Goal: Check status: Check status

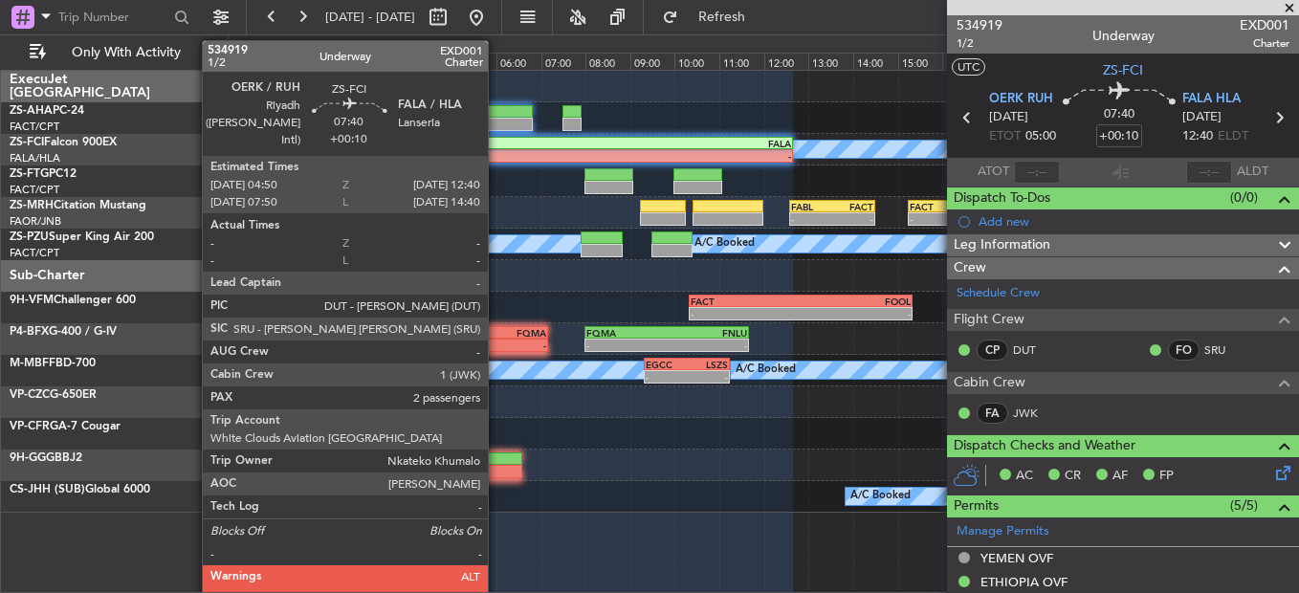
click at [497, 143] on div "OERK" at bounding box center [531, 143] width 173 height 11
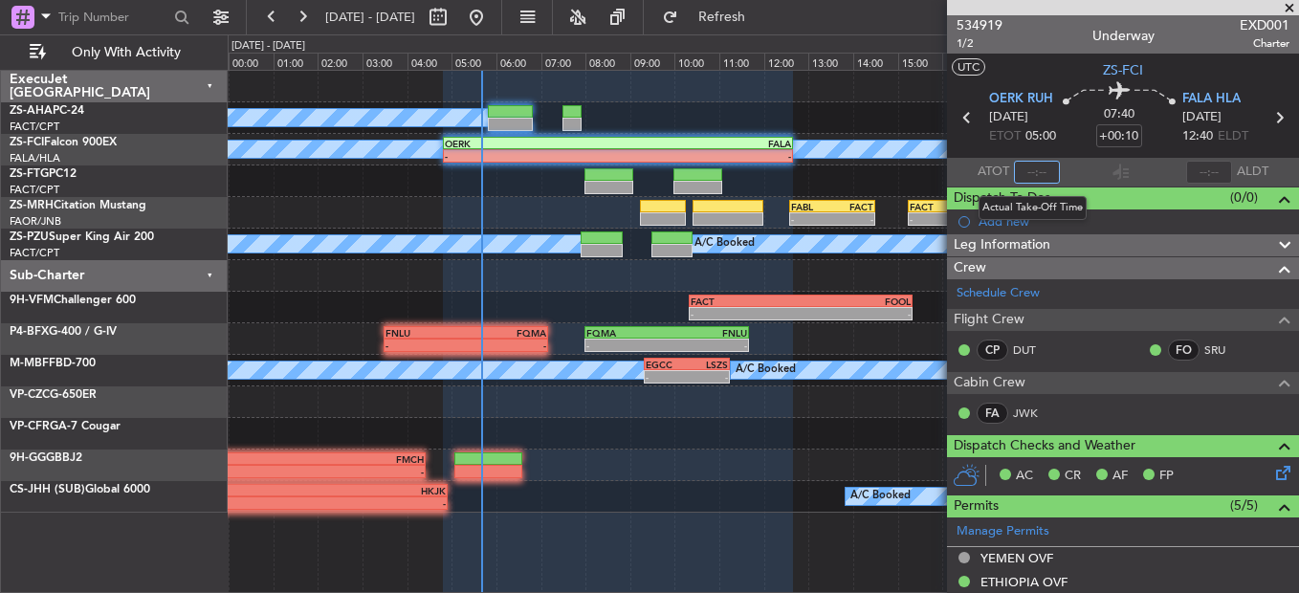
click at [1031, 173] on input "text" at bounding box center [1037, 172] width 46 height 23
type input "0"
type input "5"
click at [1032, 172] on span at bounding box center [1037, 172] width 29 height 29
click at [1032, 172] on span at bounding box center [1037, 172] width 33 height 33
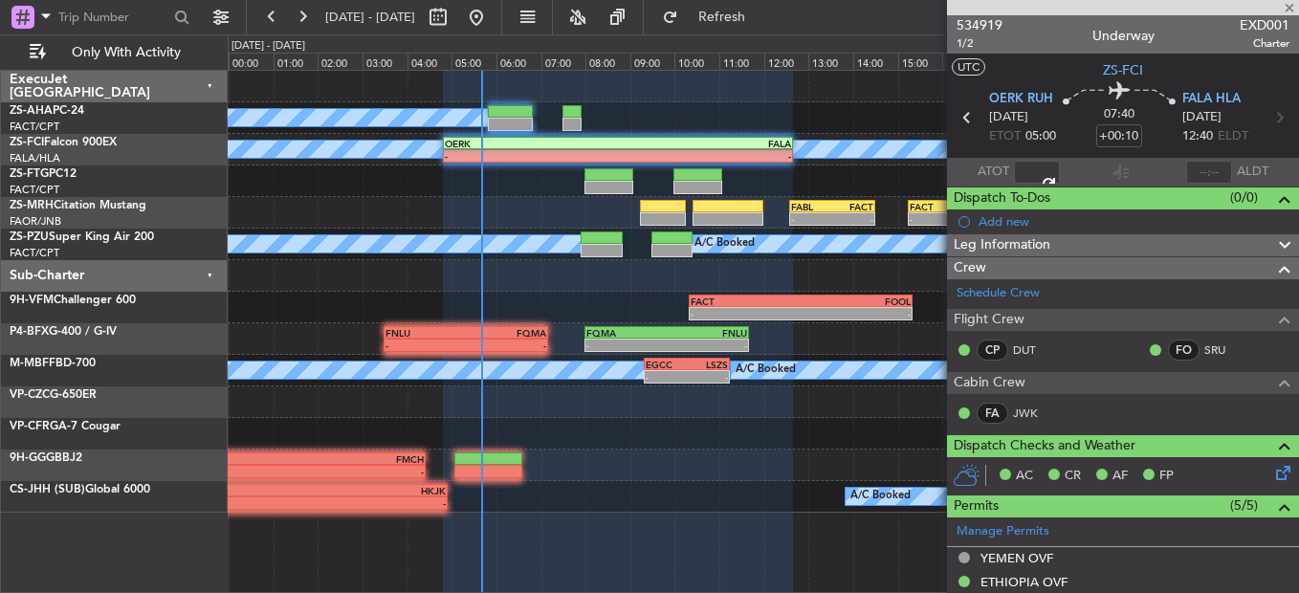
click at [1032, 172] on span at bounding box center [1037, 172] width 23 height 23
click at [1032, 172] on span at bounding box center [1037, 172] width 33 height 33
click at [1032, 172] on span at bounding box center [1037, 172] width 28 height 28
click at [1032, 172] on span at bounding box center [1037, 172] width 33 height 33
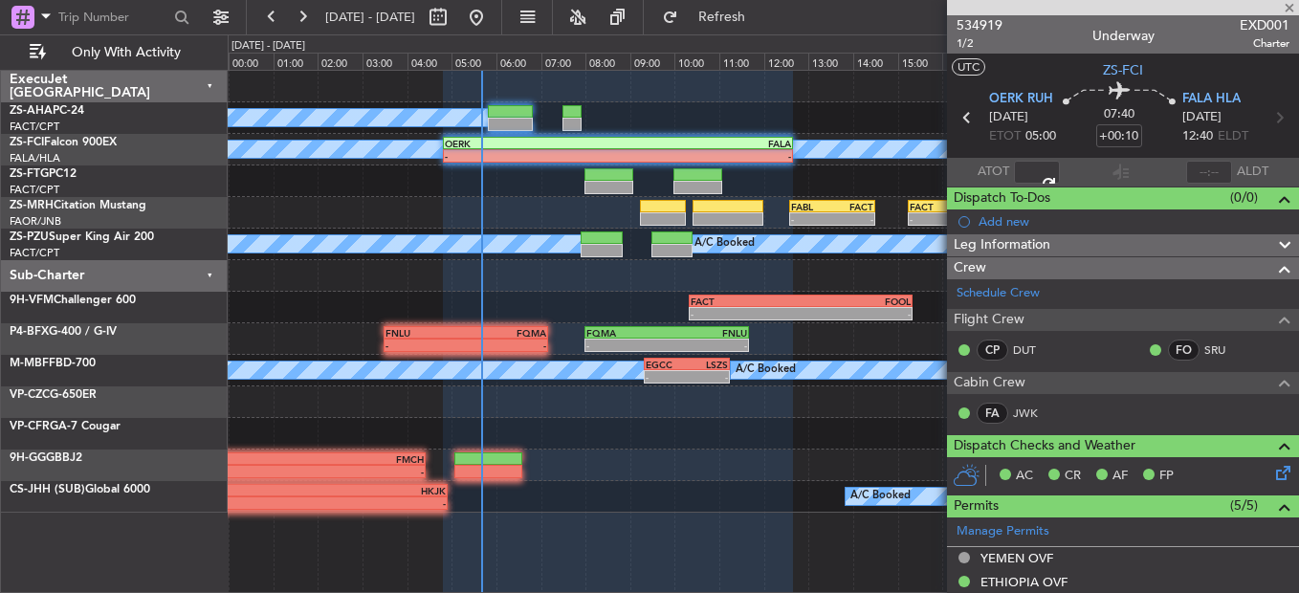
click at [1032, 172] on span at bounding box center [1037, 172] width 31 height 31
click at [1032, 172] on span at bounding box center [1037, 172] width 33 height 33
click at [1032, 172] on span at bounding box center [1037, 173] width 32 height 32
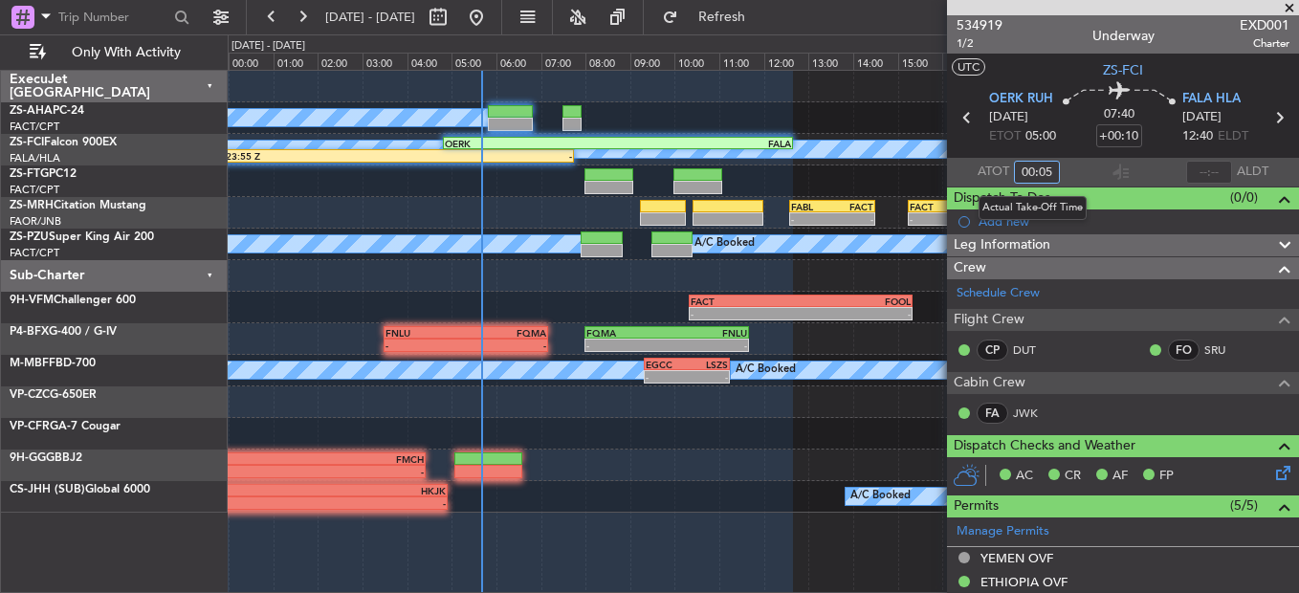
click at [1032, 172] on input "00:05" at bounding box center [1037, 172] width 46 height 23
type input "05:07"
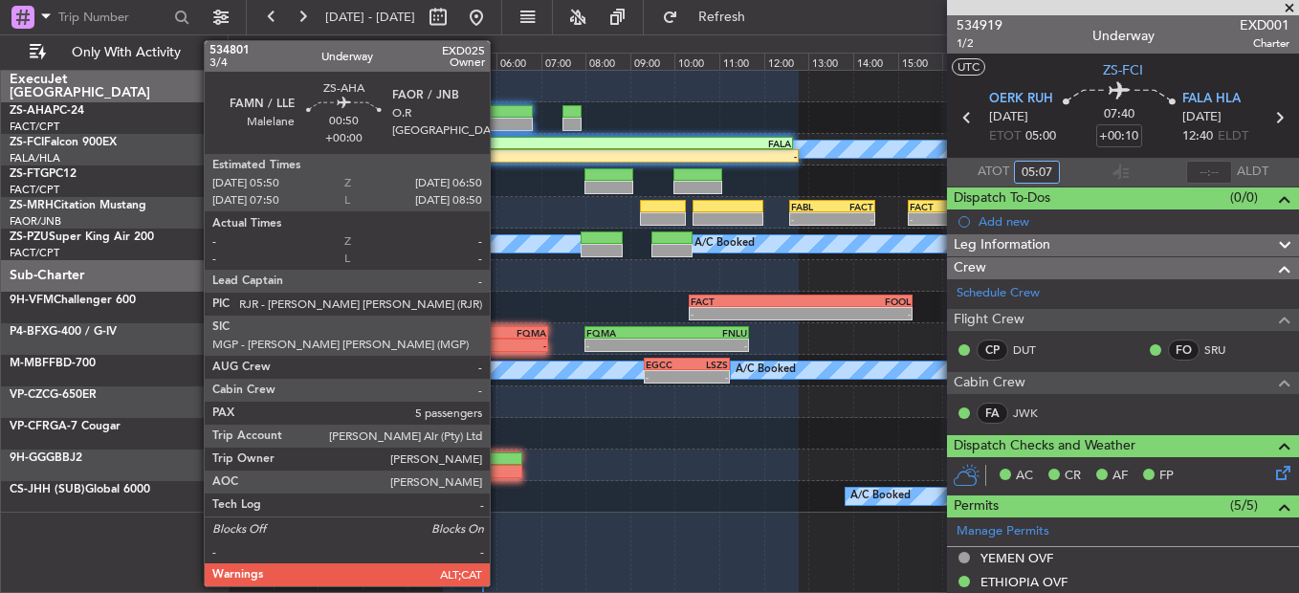
click at [498, 110] on div at bounding box center [510, 111] width 45 height 13
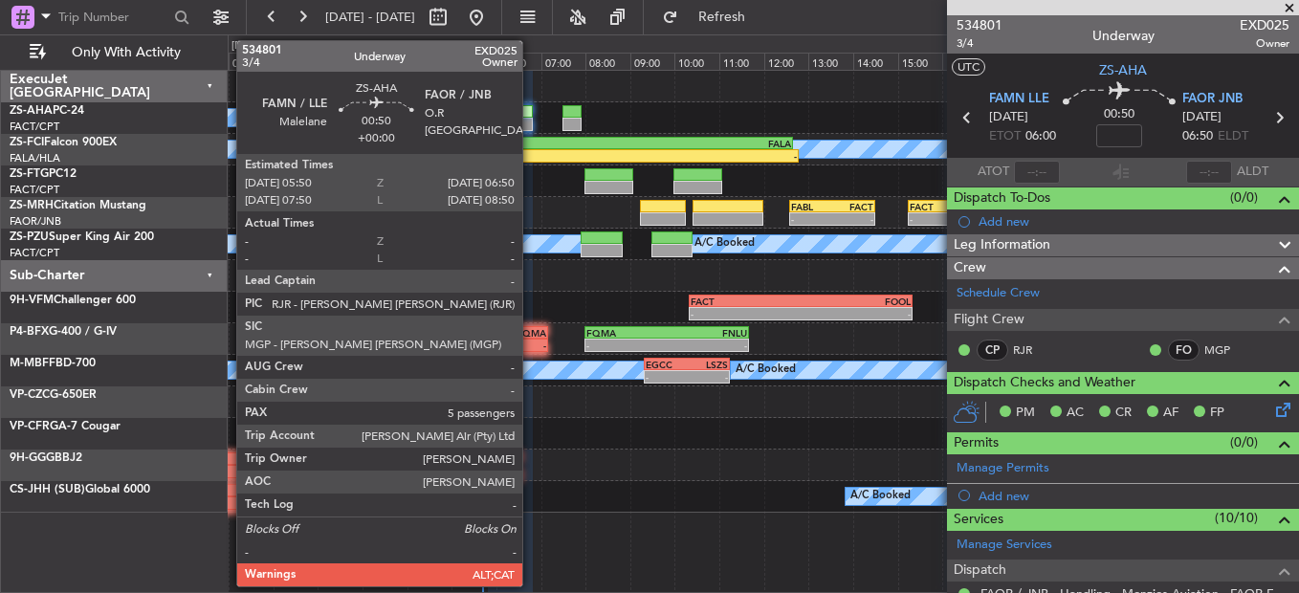
click at [531, 128] on div at bounding box center [510, 124] width 45 height 13
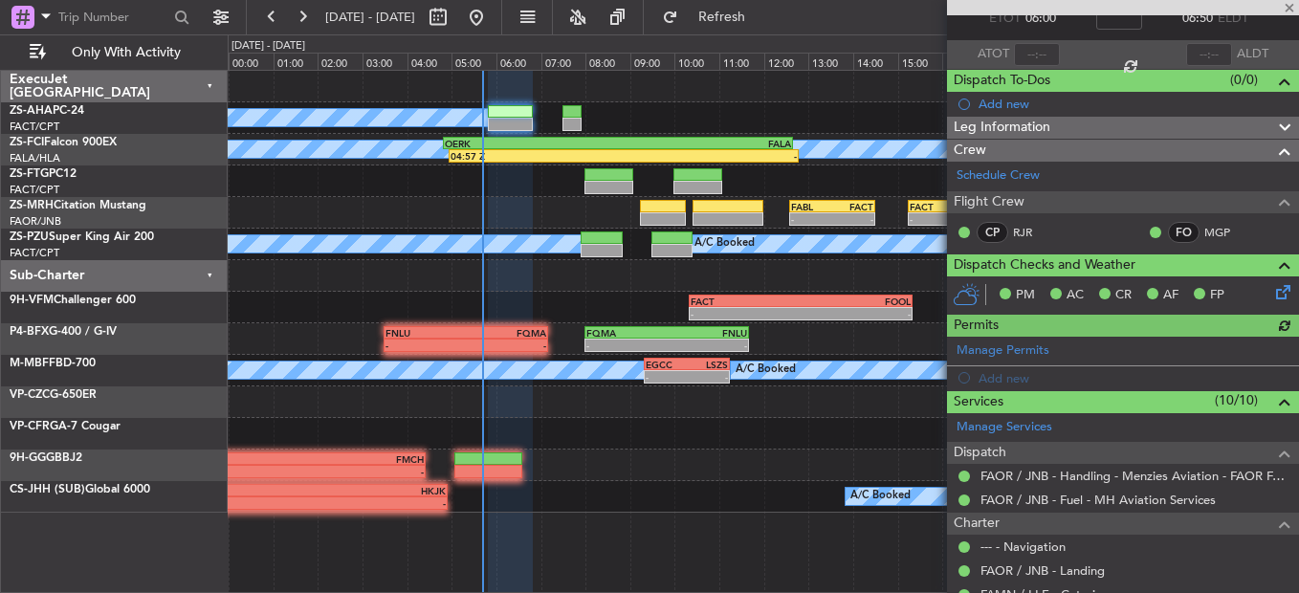
scroll to position [153, 0]
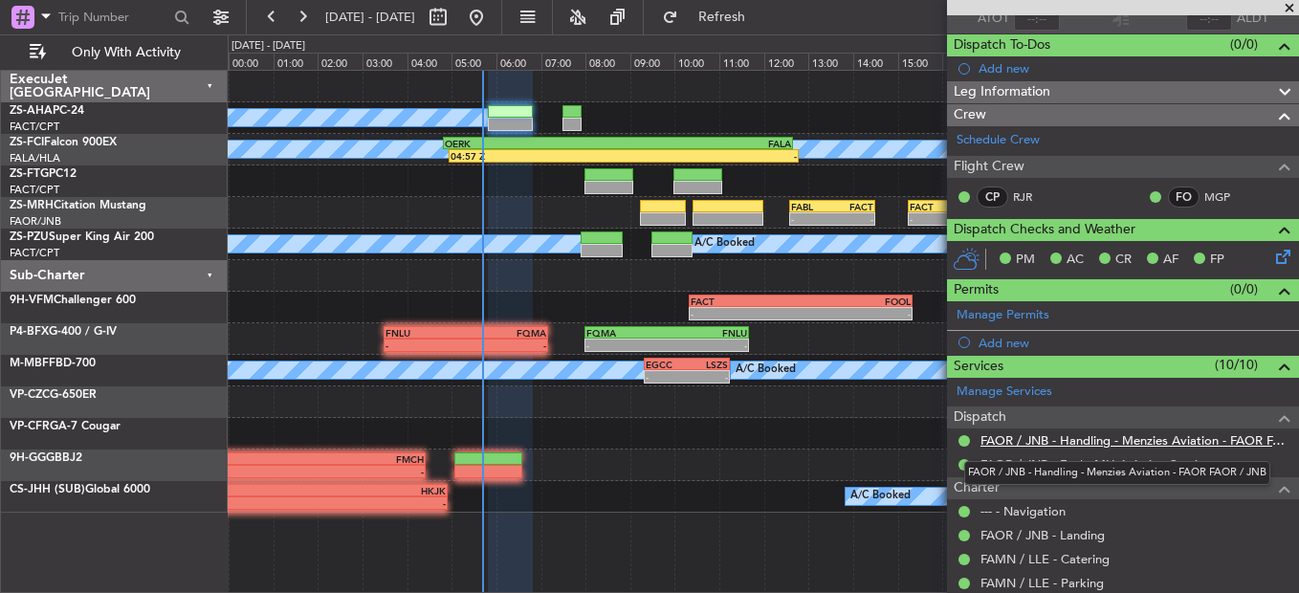
click at [1172, 446] on link "FAOR / JNB - Handling - Menzies Aviation - FAOR FAOR / JNB" at bounding box center [1135, 440] width 309 height 16
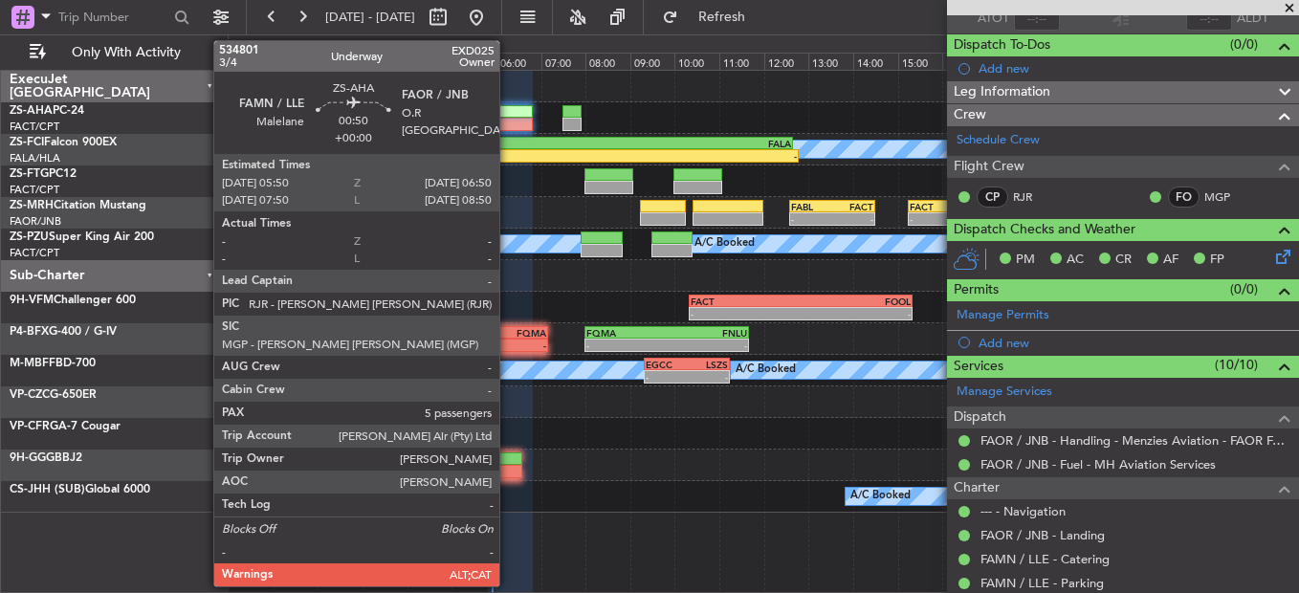
click at [508, 111] on div at bounding box center [510, 111] width 45 height 13
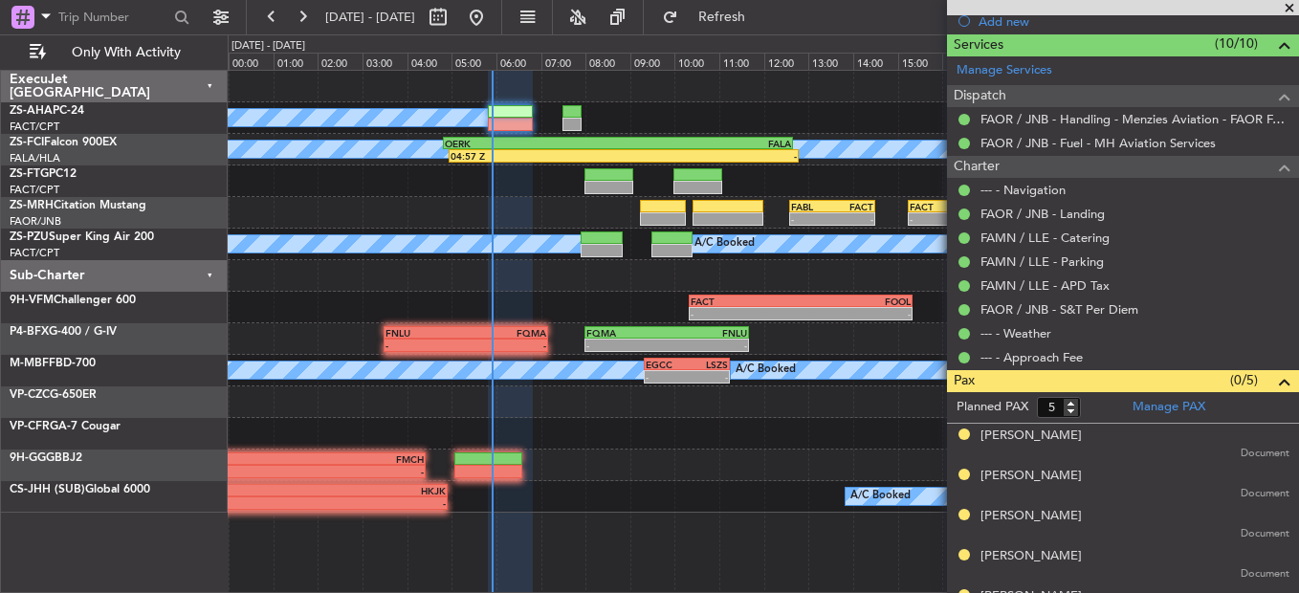
scroll to position [505, 0]
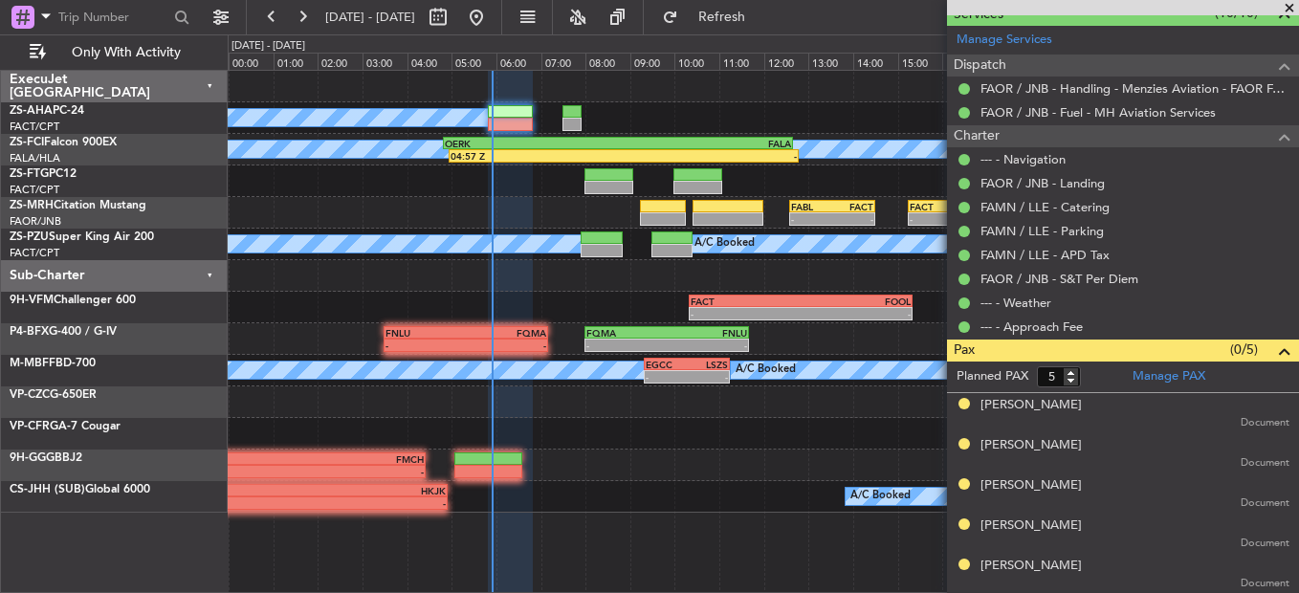
click at [1287, 11] on span at bounding box center [1289, 8] width 19 height 17
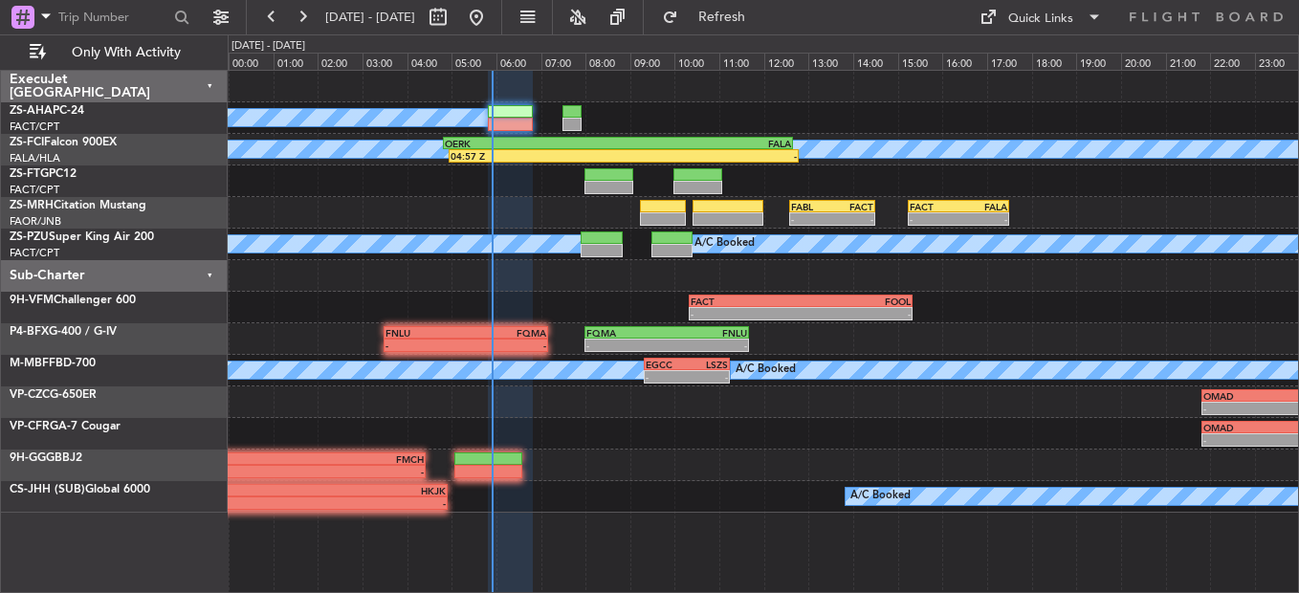
type input "0"
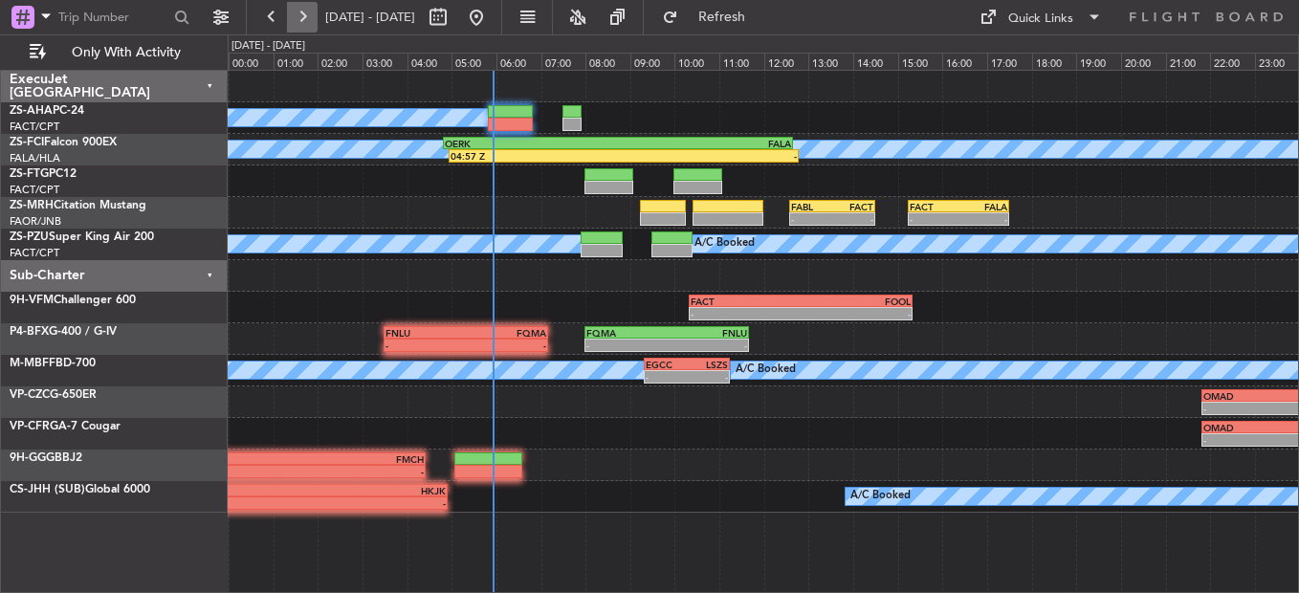
click at [306, 11] on button at bounding box center [302, 17] width 31 height 31
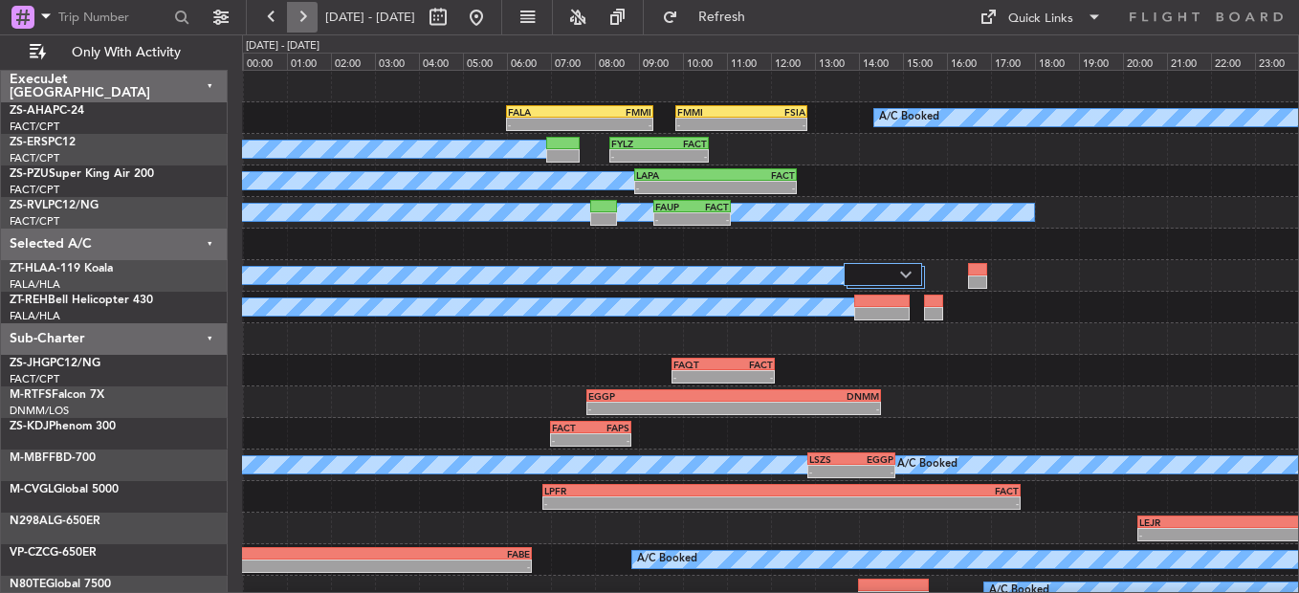
click at [312, 26] on button at bounding box center [302, 17] width 31 height 31
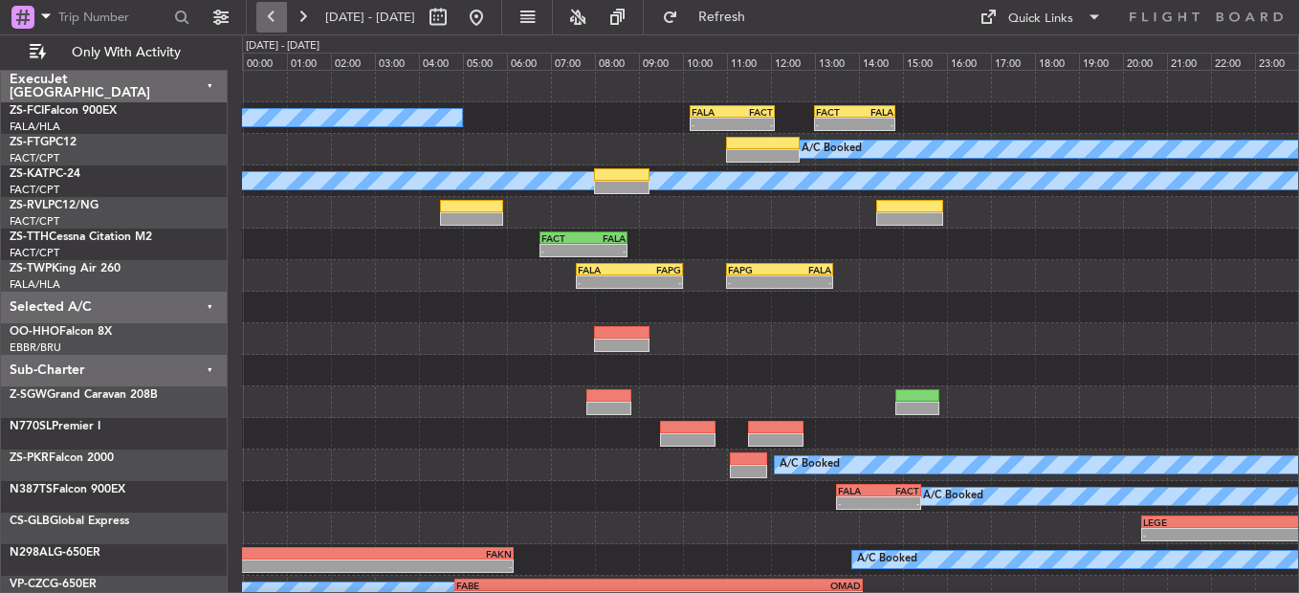
click at [269, 17] on button at bounding box center [271, 17] width 31 height 31
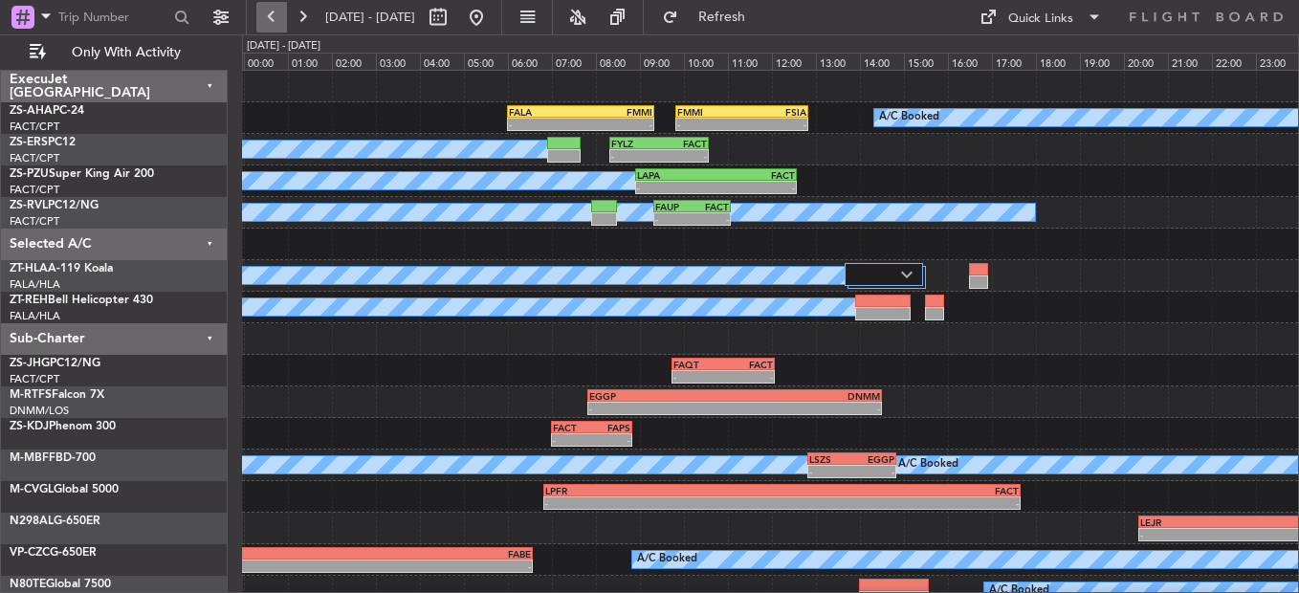
click at [278, 10] on button at bounding box center [271, 17] width 31 height 31
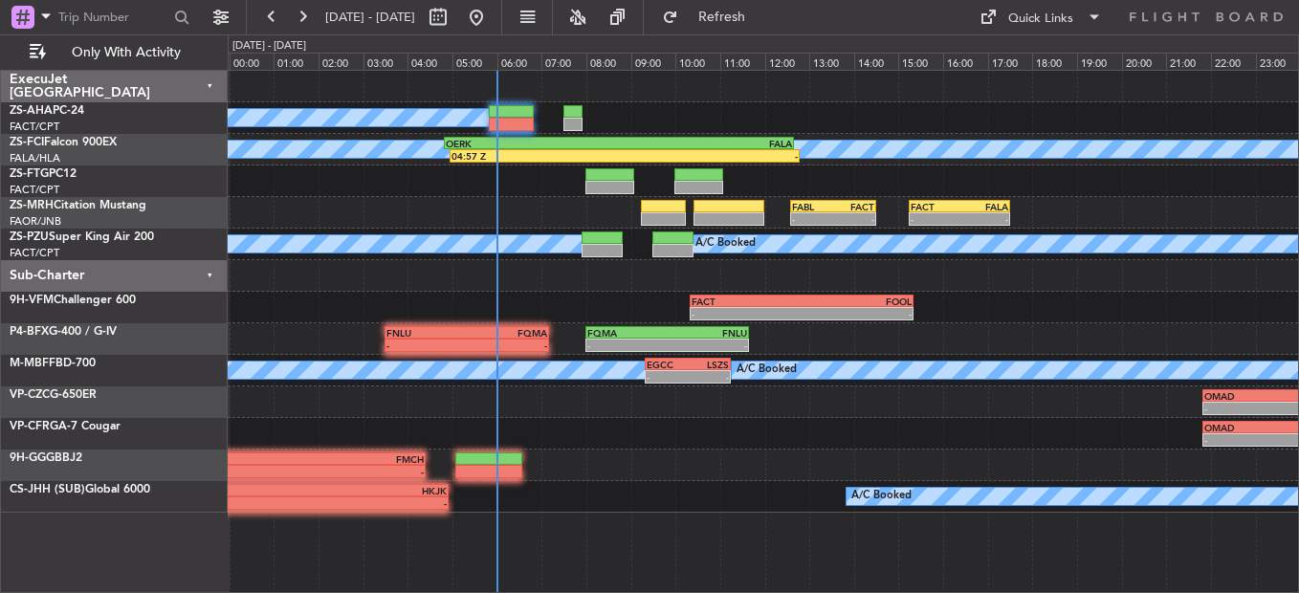
click at [512, 121] on div at bounding box center [511, 124] width 45 height 13
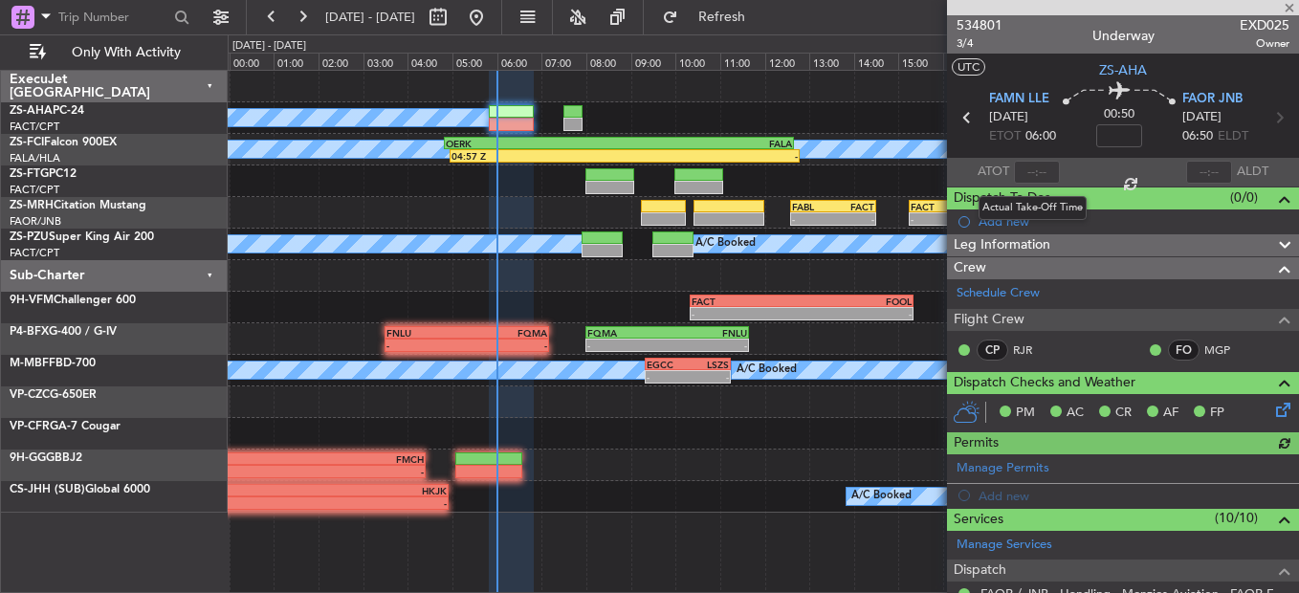
click at [1036, 173] on div at bounding box center [1037, 172] width 46 height 23
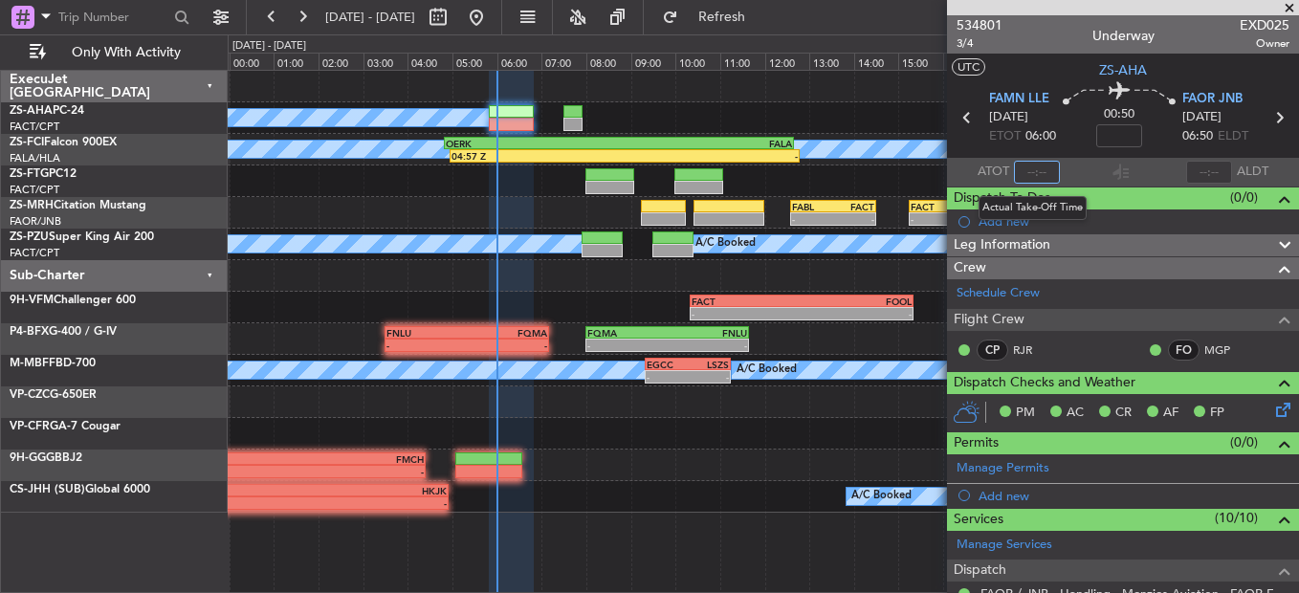
click at [1030, 173] on input "text" at bounding box center [1037, 172] width 46 height 23
type input "05:57"
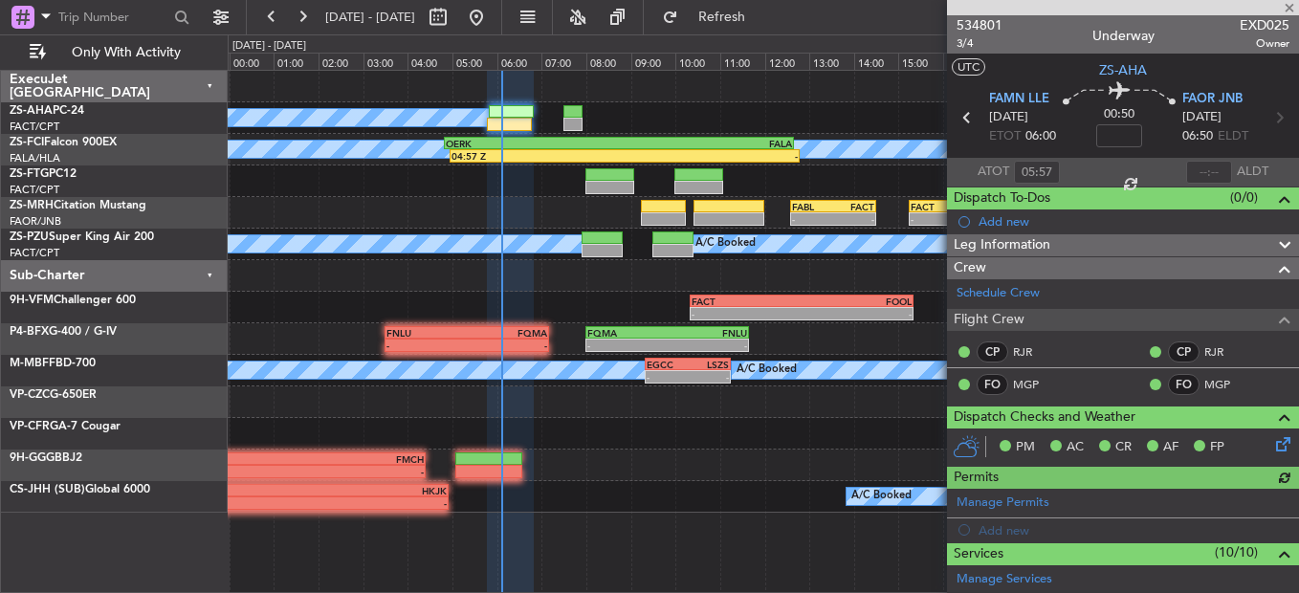
click at [786, 436] on div "- - OMAD 21:50 Z FABE 06:20 Z" at bounding box center [763, 434] width 1071 height 32
click at [1289, 2] on span at bounding box center [1289, 8] width 19 height 17
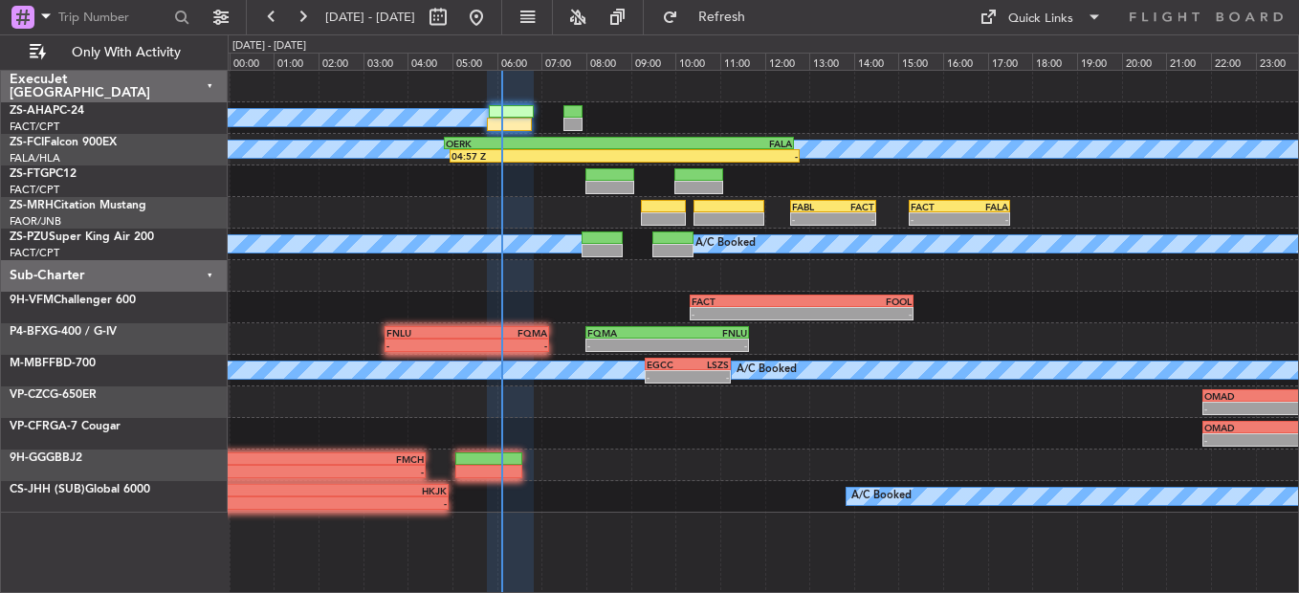
type input "0"
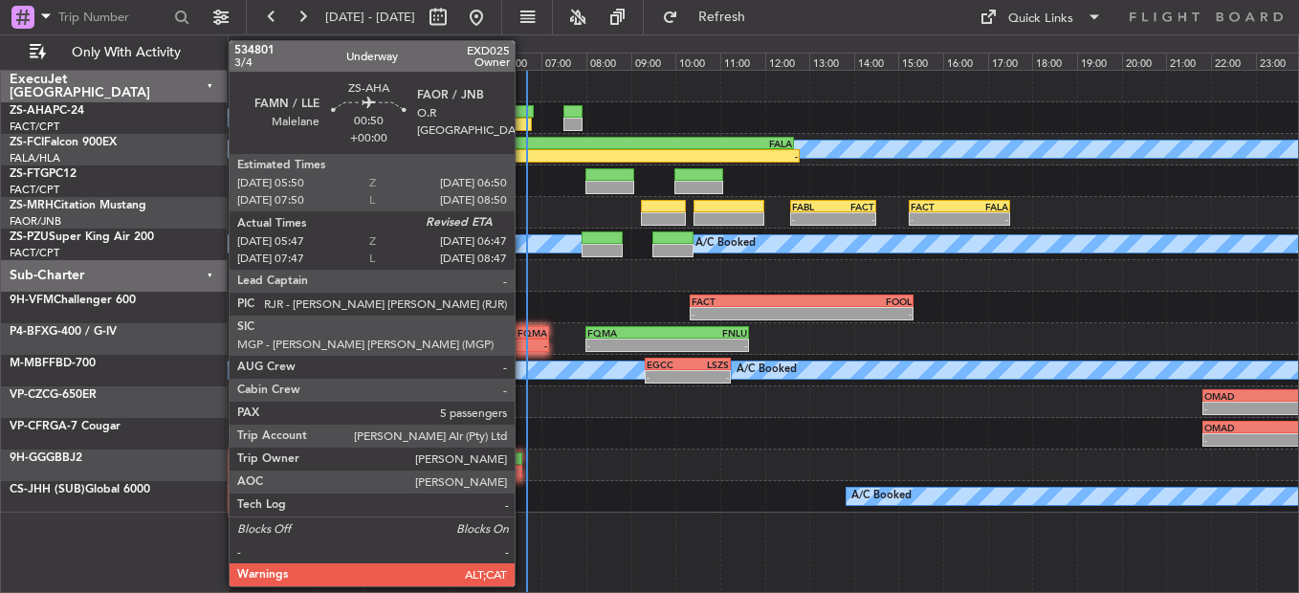
click at [523, 105] on div at bounding box center [511, 111] width 45 height 13
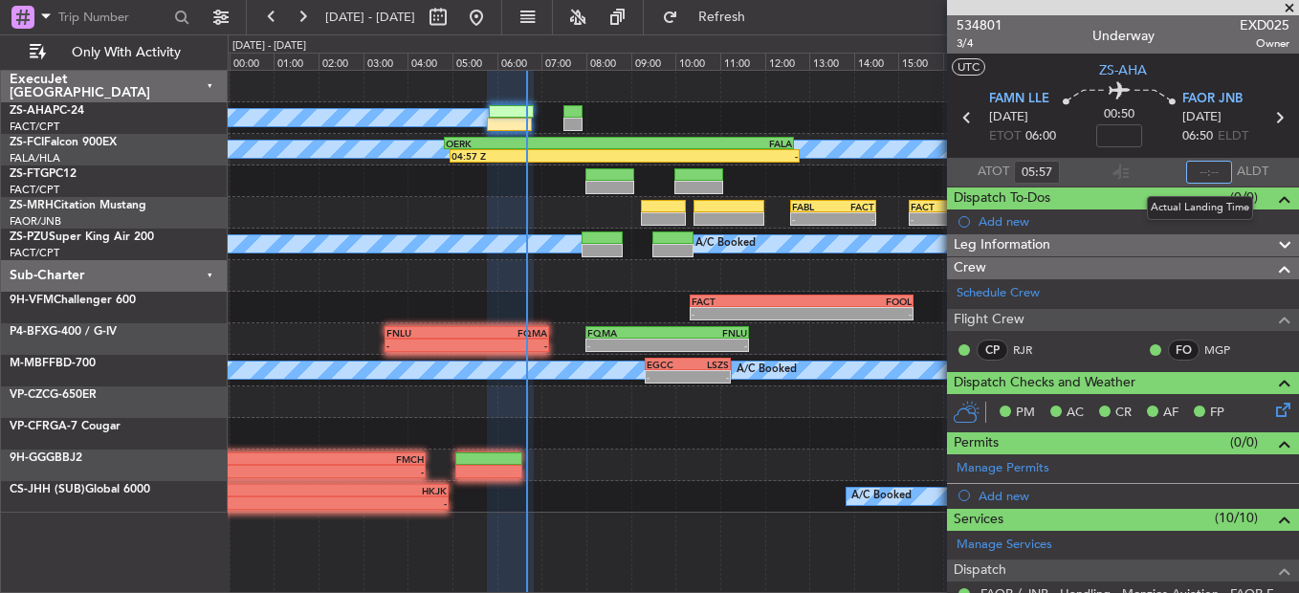
click at [1189, 177] on input "text" at bounding box center [1209, 172] width 46 height 23
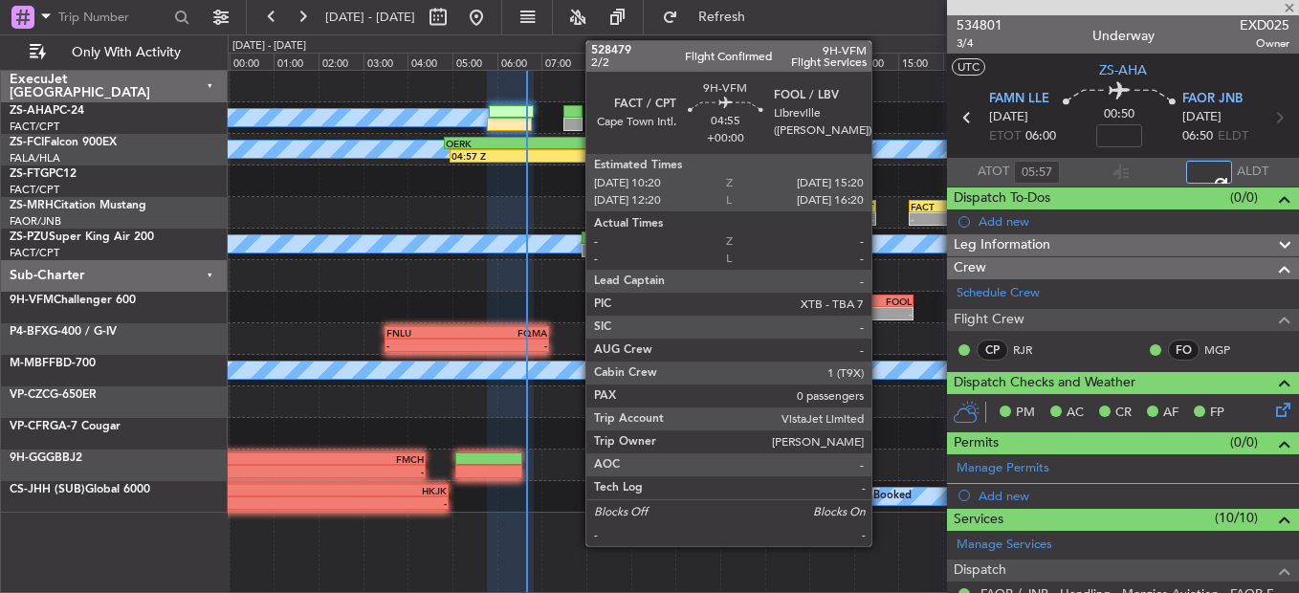
click at [880, 312] on div "-" at bounding box center [857, 313] width 110 height 11
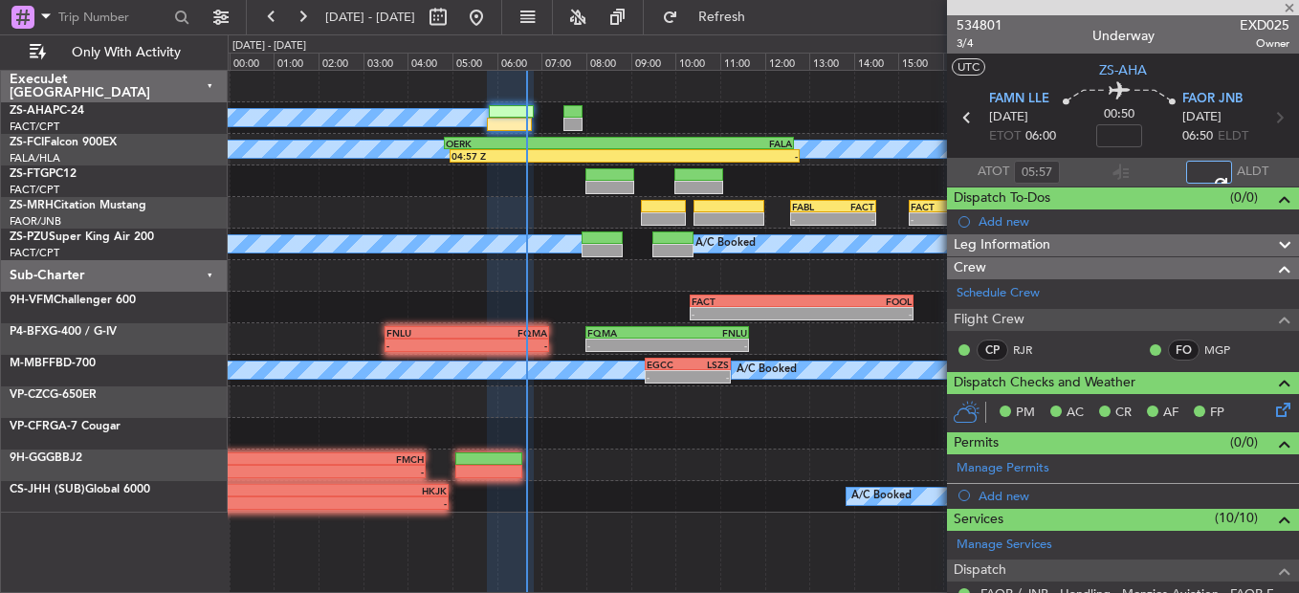
type input "06:39"
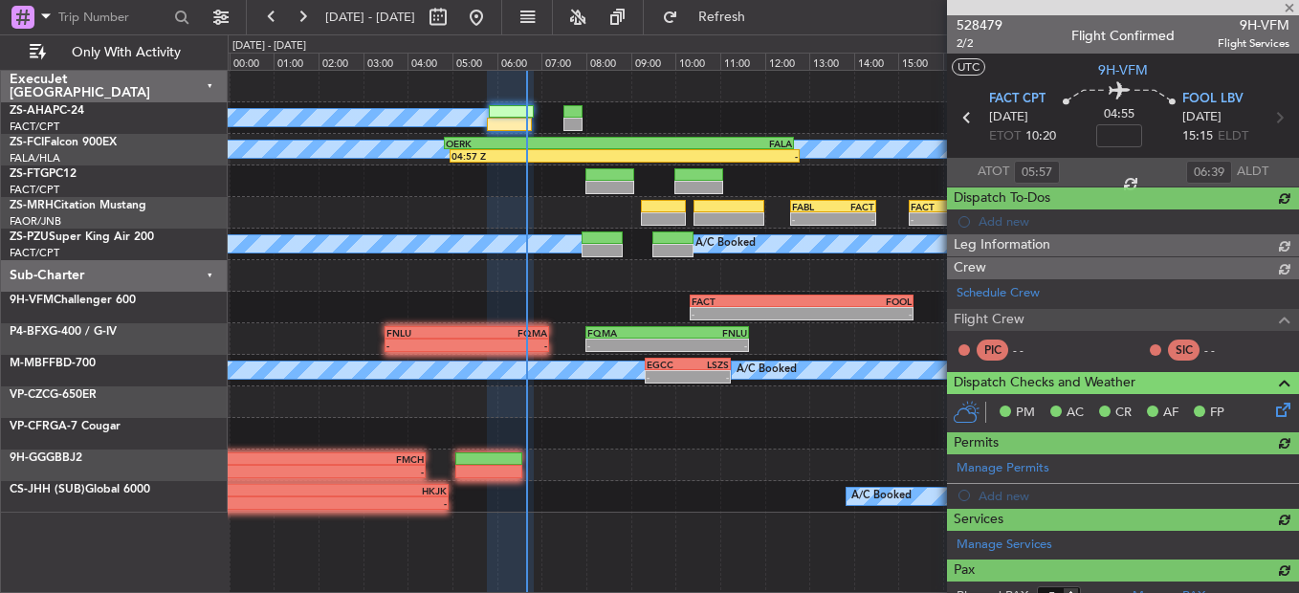
type input "0"
